Goal: Navigation & Orientation: Find specific page/section

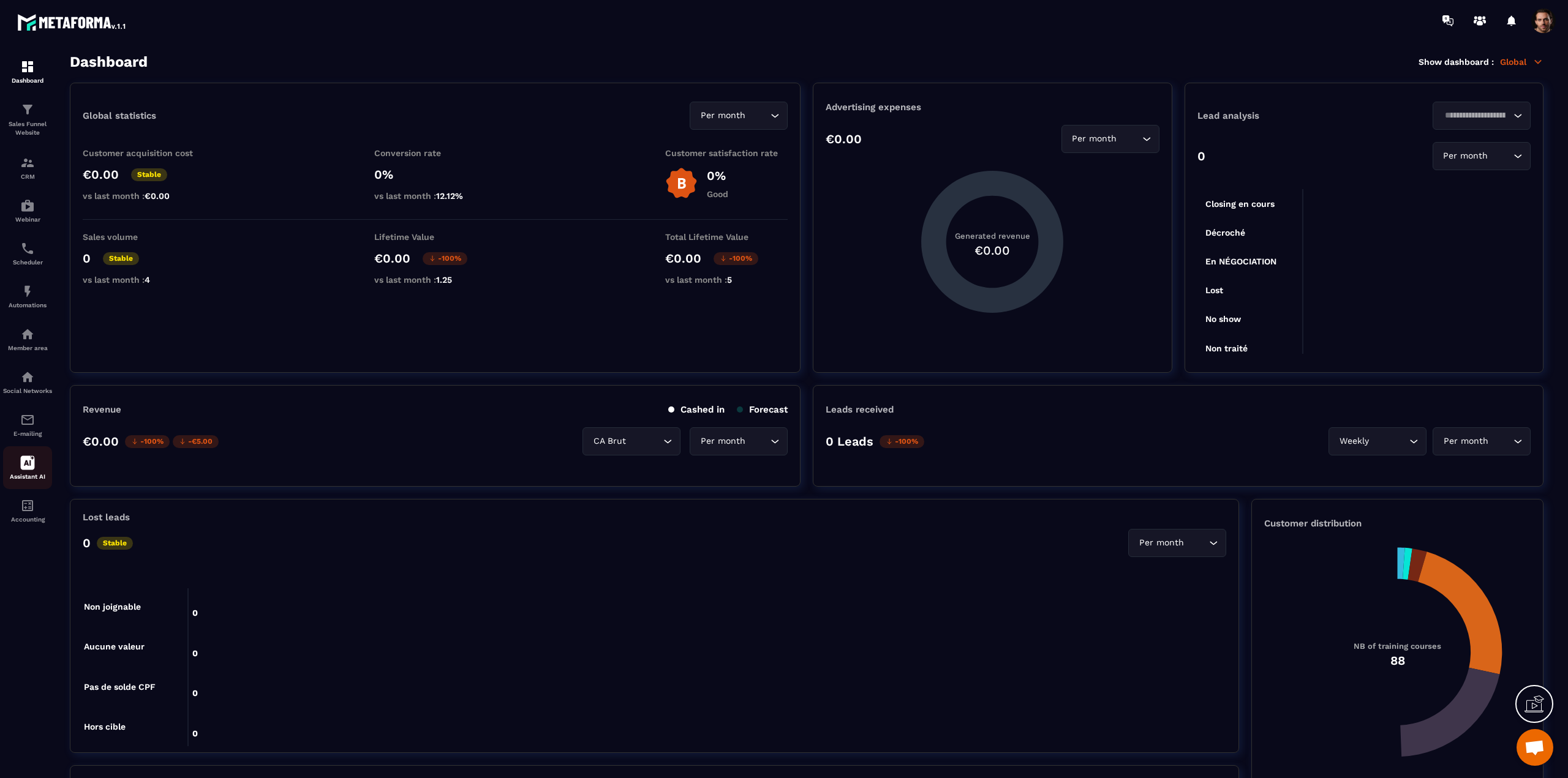
click at [24, 470] on icon at bounding box center [28, 463] width 14 height 14
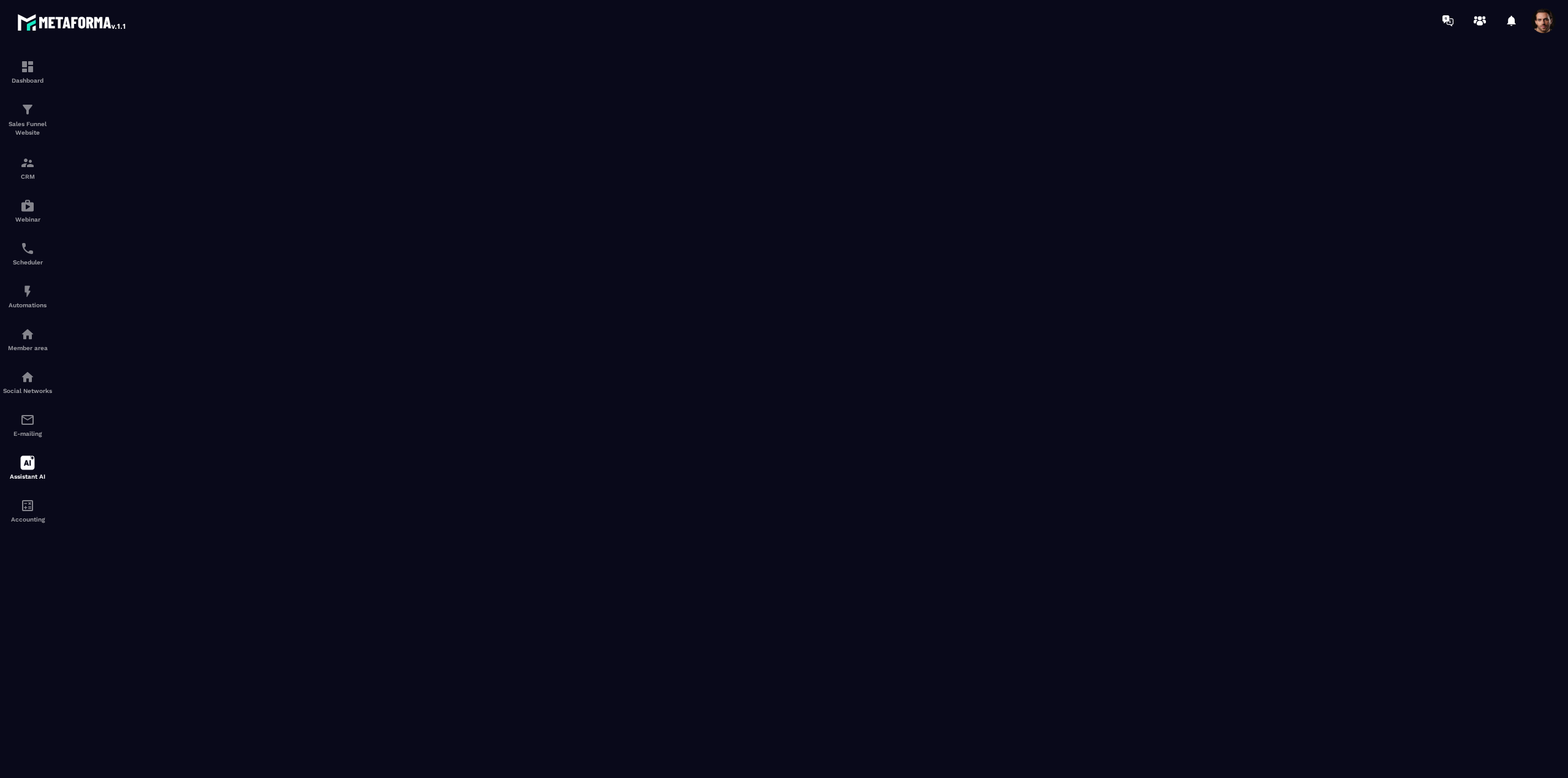
click at [1541, 19] on span at bounding box center [1543, 20] width 24 height 24
click at [31, 468] on icon at bounding box center [28, 463] width 14 height 14
click at [32, 427] on img at bounding box center [28, 420] width 15 height 15
